Goal: Task Accomplishment & Management: Use online tool/utility

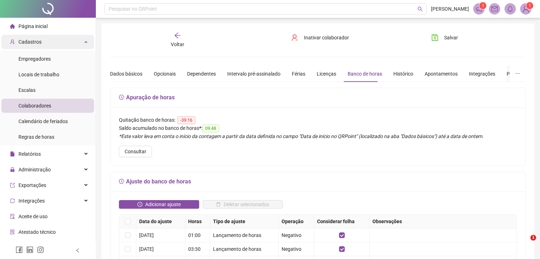
click at [41, 40] on div "Cadastros" at bounding box center [47, 42] width 93 height 14
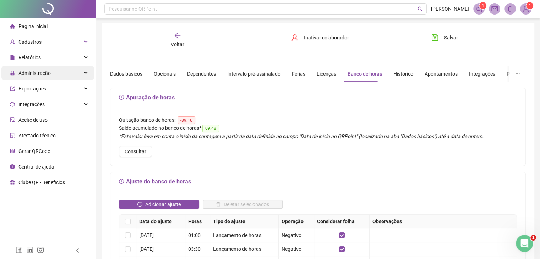
click at [41, 78] on span "Administração" at bounding box center [30, 73] width 41 height 14
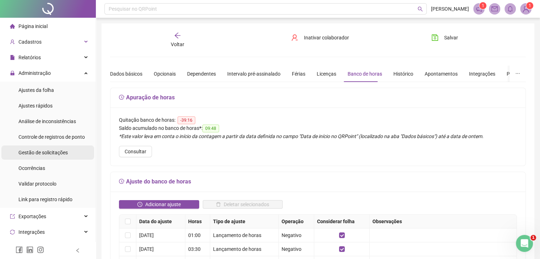
click at [34, 157] on div "Gestão de solicitações" at bounding box center [42, 153] width 49 height 14
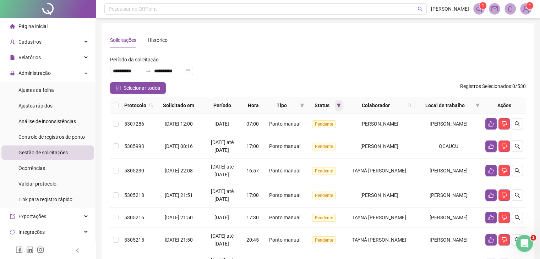
click at [340, 106] on span at bounding box center [338, 105] width 7 height 11
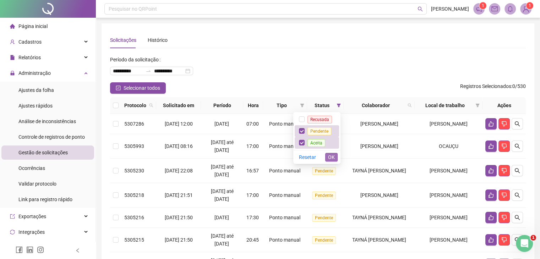
click at [327, 157] on button "OK" at bounding box center [331, 157] width 12 height 9
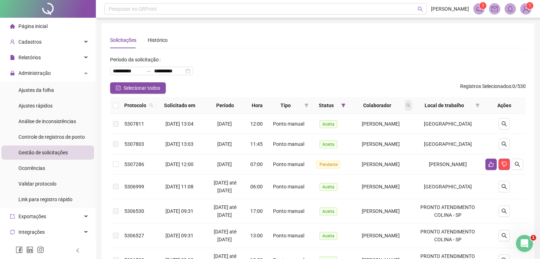
click at [412, 108] on span at bounding box center [408, 105] width 7 height 11
type input "******"
click at [358, 134] on button "Buscar" at bounding box center [371, 133] width 32 height 9
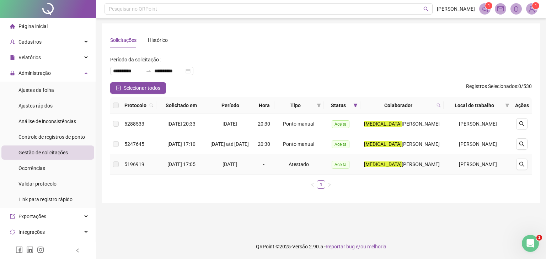
click at [237, 167] on span "22/07/2025" at bounding box center [229, 165] width 15 height 6
click at [471, 168] on td "ÁLVARO DE CARVALHO" at bounding box center [477, 164] width 69 height 20
click at [476, 168] on td "ÁLVARO DE CARVALHO" at bounding box center [477, 164] width 69 height 20
click at [401, 167] on span "VALENTINA GONÇALVES DOS SANTOS" at bounding box center [420, 165] width 38 height 6
click at [525, 166] on button "button" at bounding box center [521, 164] width 11 height 11
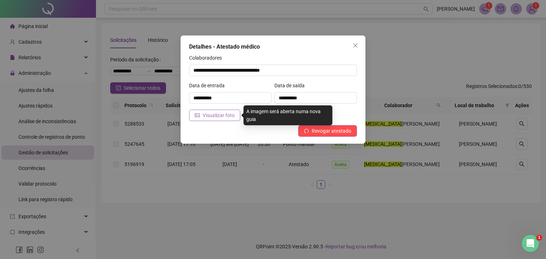
click at [229, 112] on span "Visualizar foto" at bounding box center [218, 116] width 32 height 8
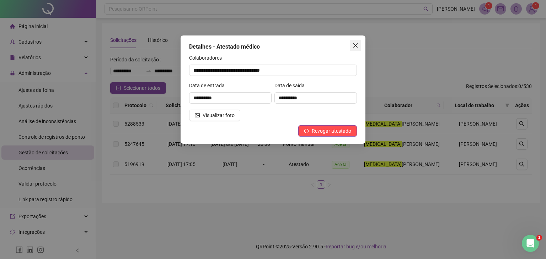
click at [354, 43] on icon "close" at bounding box center [355, 46] width 6 height 6
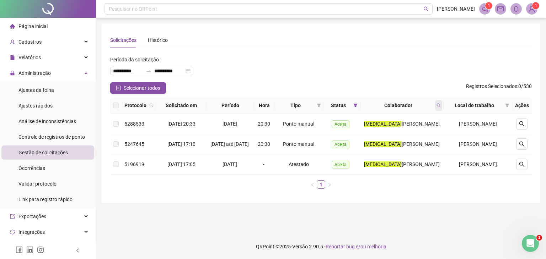
click at [440, 103] on icon "search" at bounding box center [438, 105] width 4 height 4
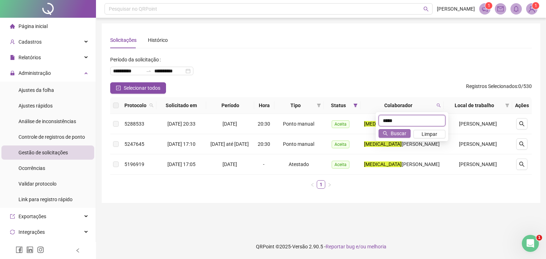
type input "*****"
click at [396, 134] on span "Buscar" at bounding box center [398, 134] width 16 height 8
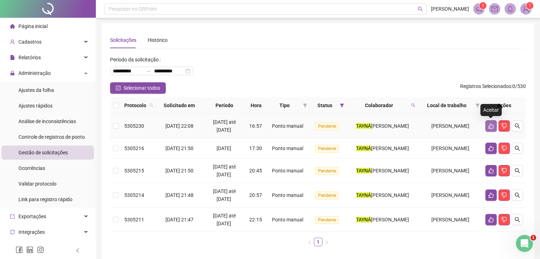
click at [494, 125] on button "button" at bounding box center [491, 125] width 11 height 11
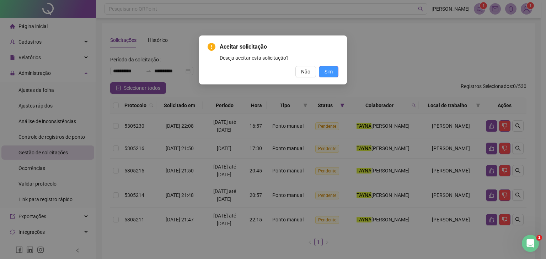
click at [332, 74] on span "Sim" at bounding box center [328, 72] width 8 height 8
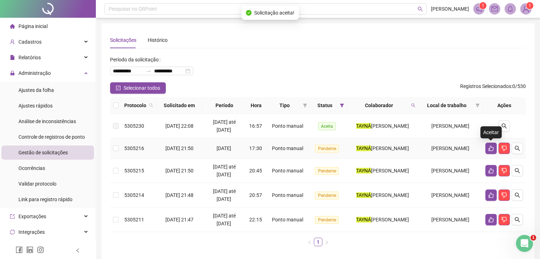
click at [492, 150] on icon "like" at bounding box center [491, 149] width 6 height 6
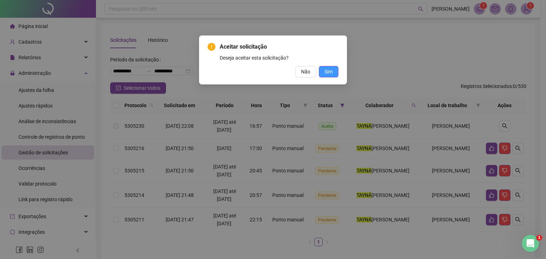
click at [331, 72] on span "Sim" at bounding box center [328, 72] width 8 height 8
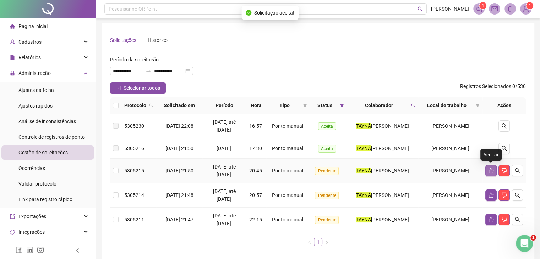
click at [487, 173] on button "button" at bounding box center [491, 170] width 11 height 11
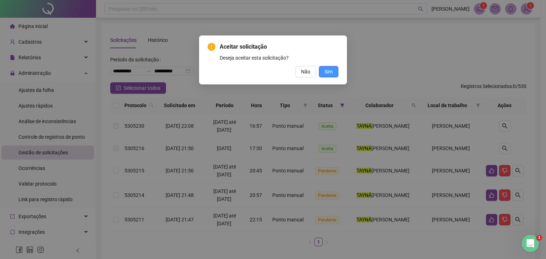
click at [327, 72] on span "Sim" at bounding box center [328, 72] width 8 height 8
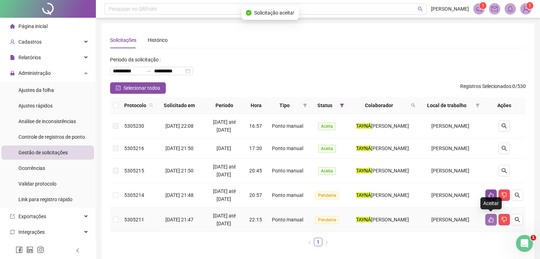
click at [493, 217] on icon "like" at bounding box center [491, 220] width 6 height 6
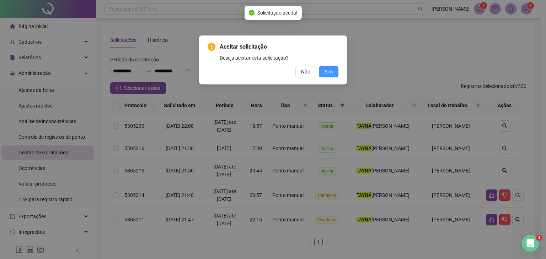
click at [328, 75] on span "Sim" at bounding box center [328, 72] width 8 height 8
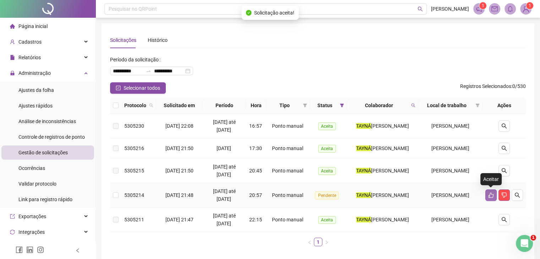
click at [490, 195] on icon "like" at bounding box center [491, 195] width 5 height 5
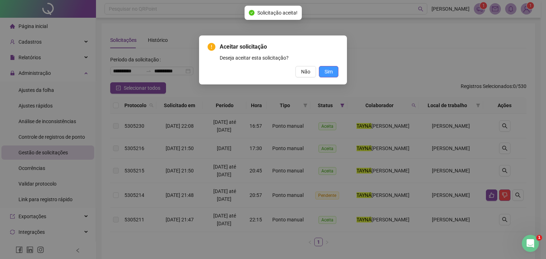
click at [331, 70] on span "Sim" at bounding box center [328, 72] width 8 height 8
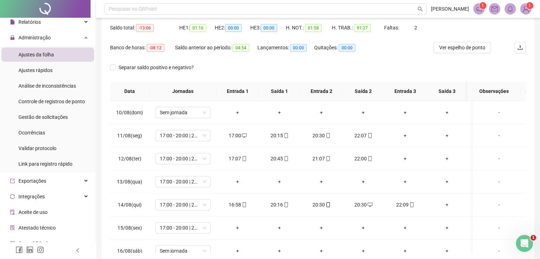
scroll to position [104, 0]
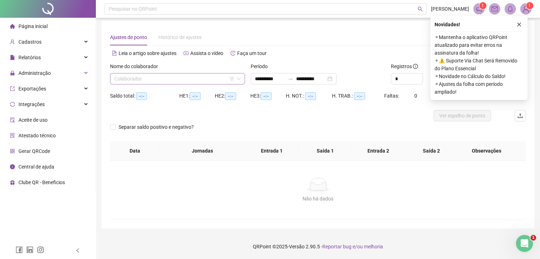
click at [139, 77] on input "search" at bounding box center [174, 79] width 120 height 11
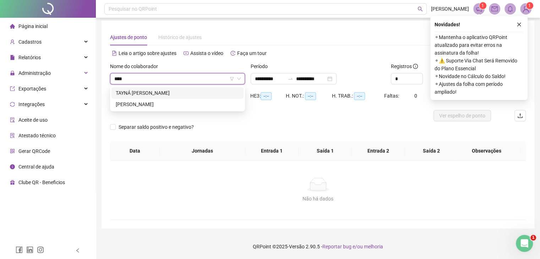
type input "*****"
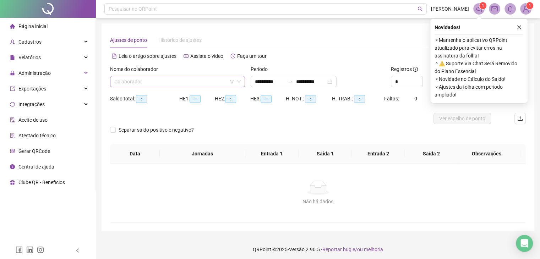
click at [221, 83] on input "search" at bounding box center [174, 81] width 120 height 11
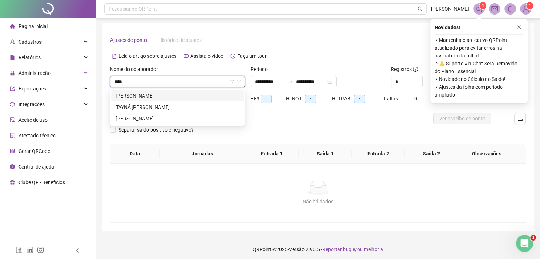
type input "*****"
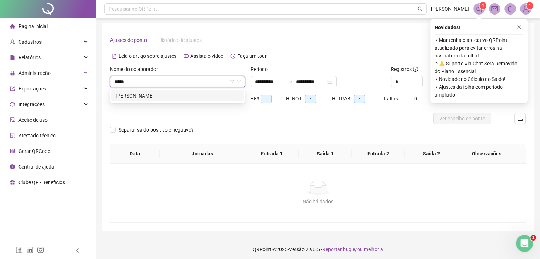
click at [177, 95] on div "[PERSON_NAME]" at bounding box center [178, 96] width 124 height 8
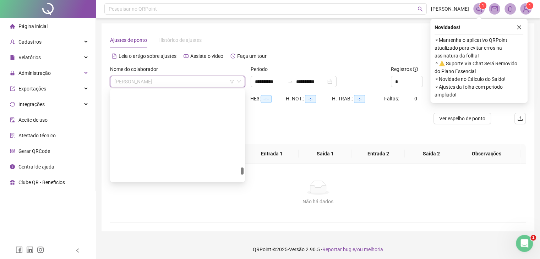
click at [183, 78] on span "[PERSON_NAME]" at bounding box center [177, 81] width 126 height 11
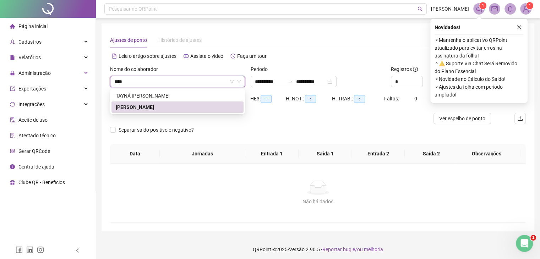
type input "*****"
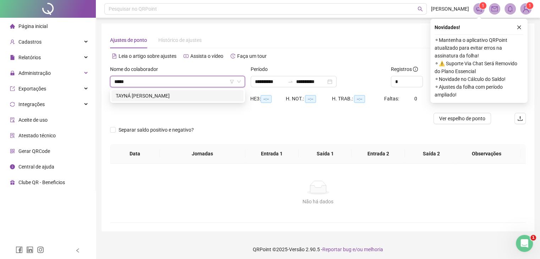
click at [174, 100] on div "TAYNÁ [PERSON_NAME]" at bounding box center [178, 95] width 132 height 11
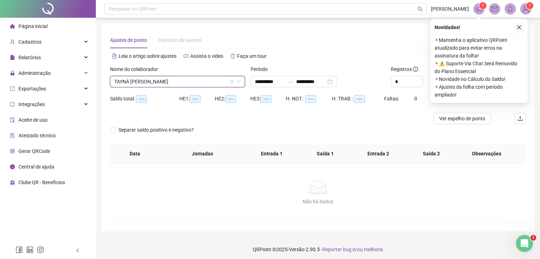
click at [517, 26] on icon "close" at bounding box center [519, 27] width 5 height 5
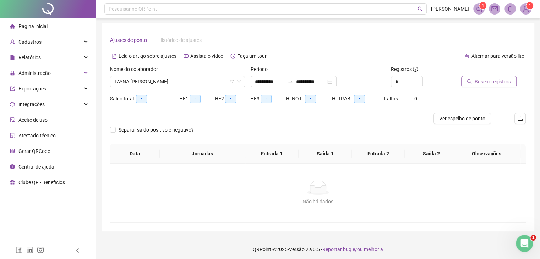
click at [500, 78] on span "Buscar registros" at bounding box center [493, 82] width 36 height 8
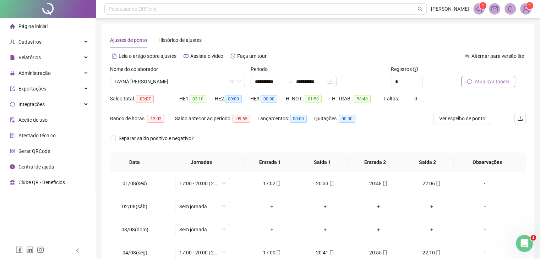
click at [511, 81] on button "Atualizar tabela" at bounding box center [488, 81] width 54 height 11
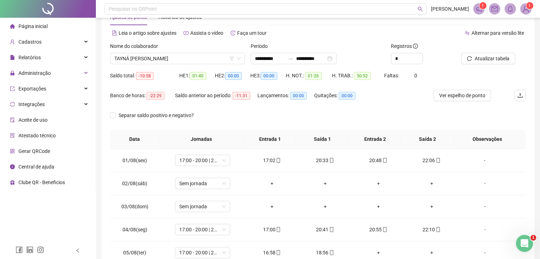
scroll to position [36, 0]
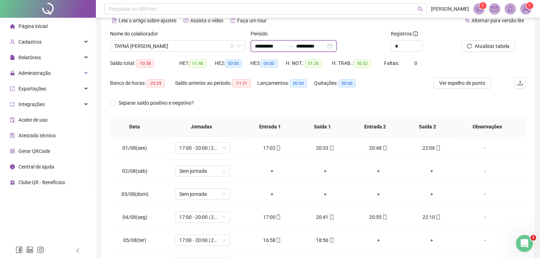
click at [260, 46] on input "**********" at bounding box center [270, 46] width 30 height 8
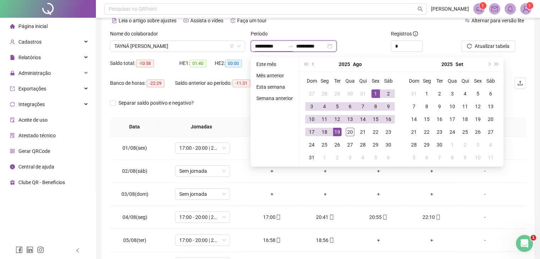
type input "**********"
click at [313, 67] on button "prev-year" at bounding box center [314, 64] width 8 height 14
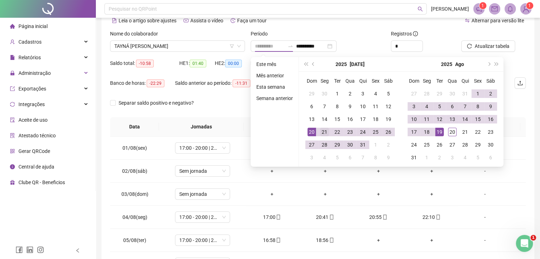
type input "**********"
click at [318, 131] on td "21" at bounding box center [324, 132] width 13 height 13
type input "**********"
click at [437, 132] on div "19" at bounding box center [439, 132] width 9 height 9
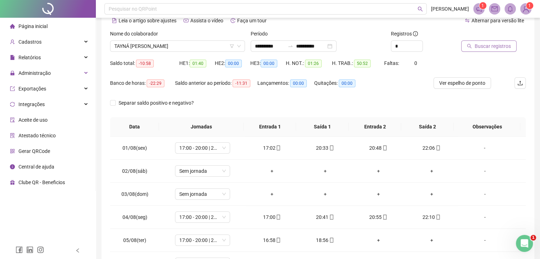
click at [482, 45] on span "Buscar registros" at bounding box center [493, 46] width 36 height 8
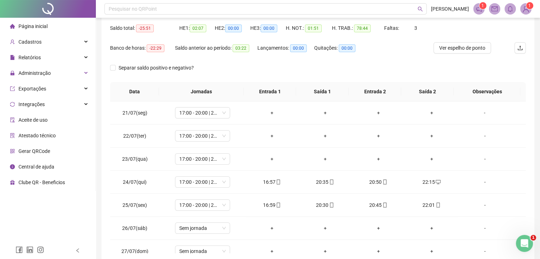
scroll to position [71, 0]
